Goal: Task Accomplishment & Management: Use online tool/utility

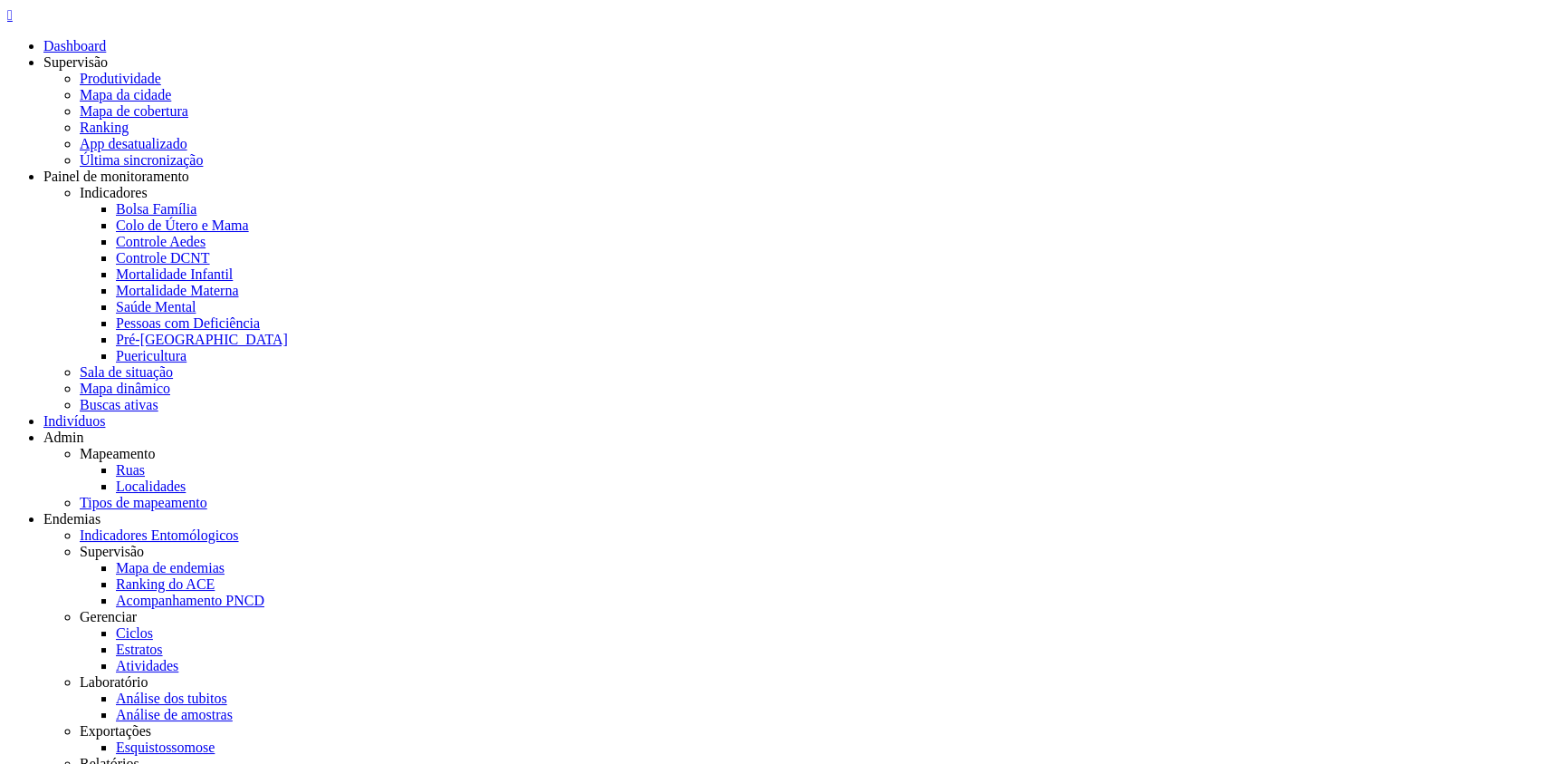
click at [145, 462] on link "Ruas" at bounding box center [130, 469] width 29 height 16
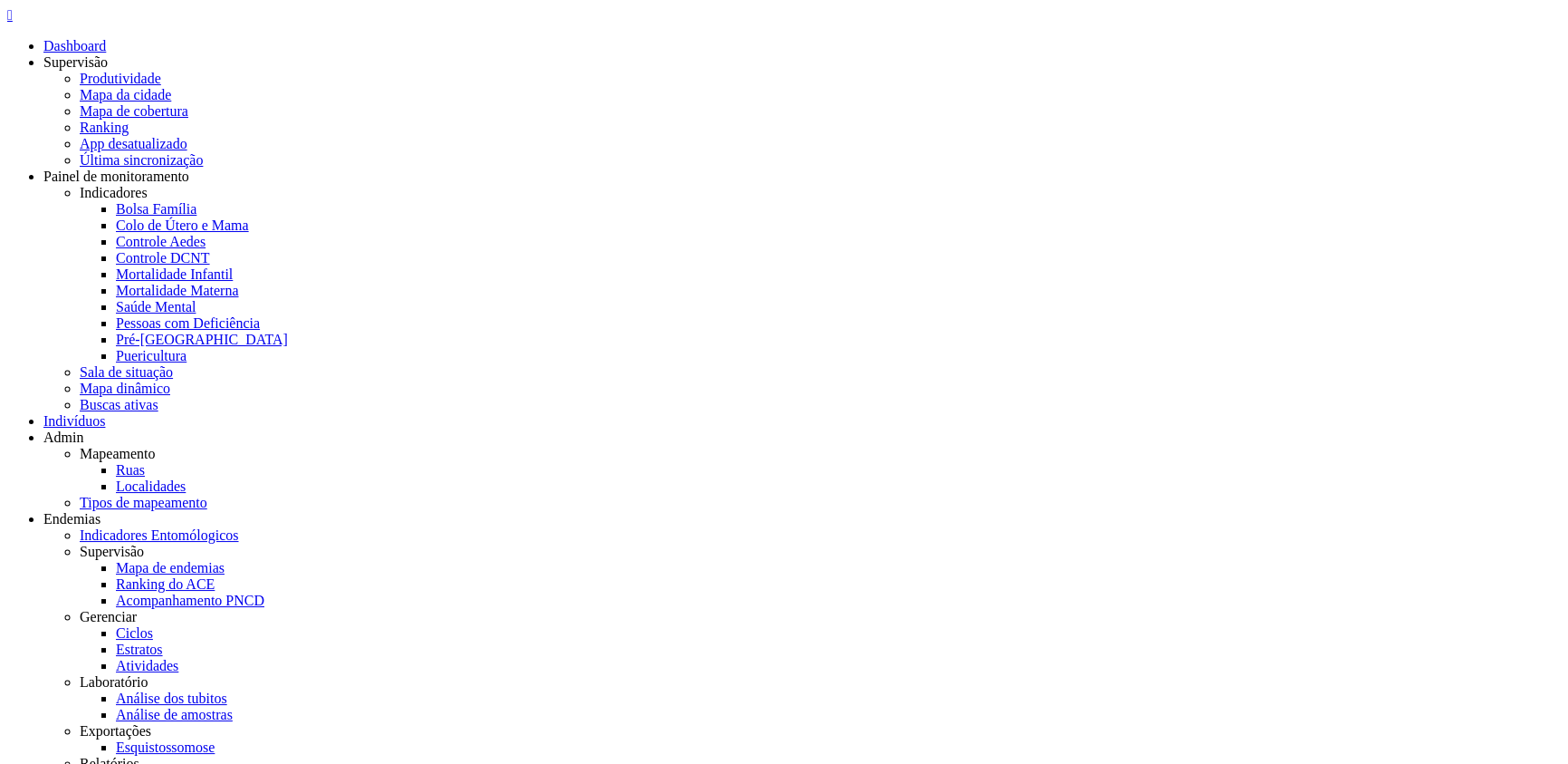
drag, startPoint x: 1538, startPoint y: 26, endPoint x: 1515, endPoint y: 45, distance: 29.8
